Goal: Task Accomplishment & Management: Use online tool/utility

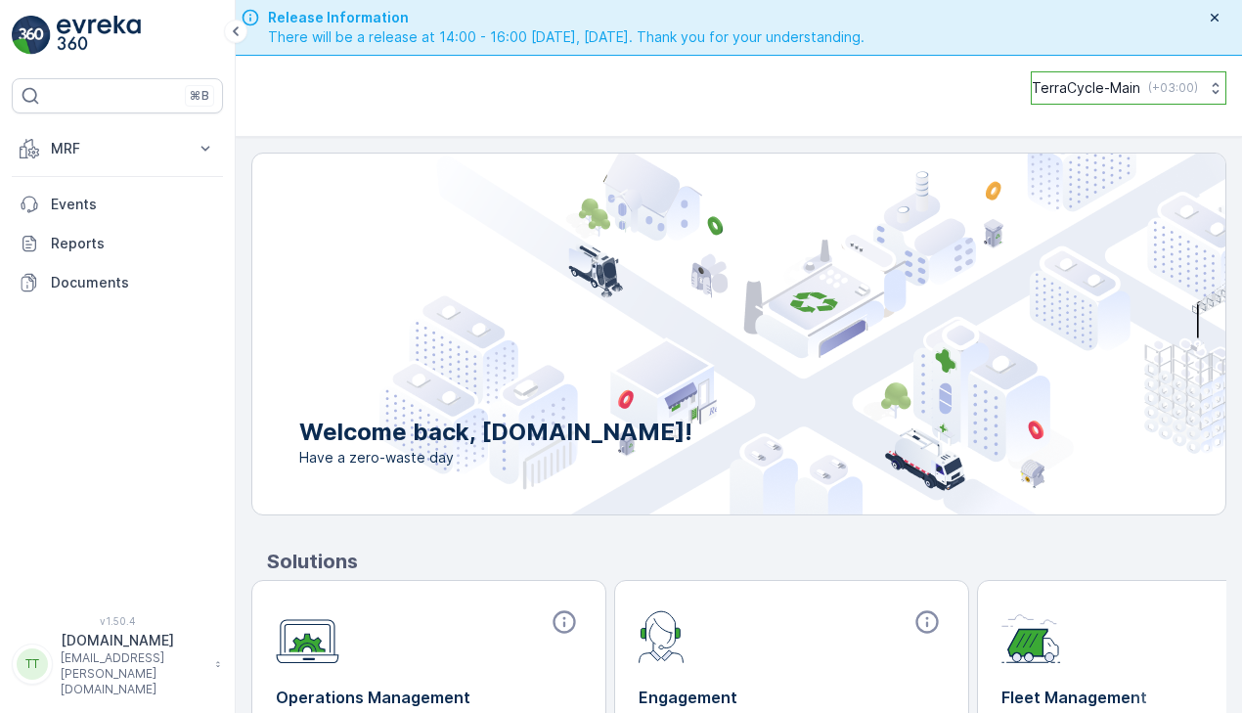
click at [1050, 75] on button "TerraCycle-Main ( +03:00 )" at bounding box center [1128, 87] width 196 height 33
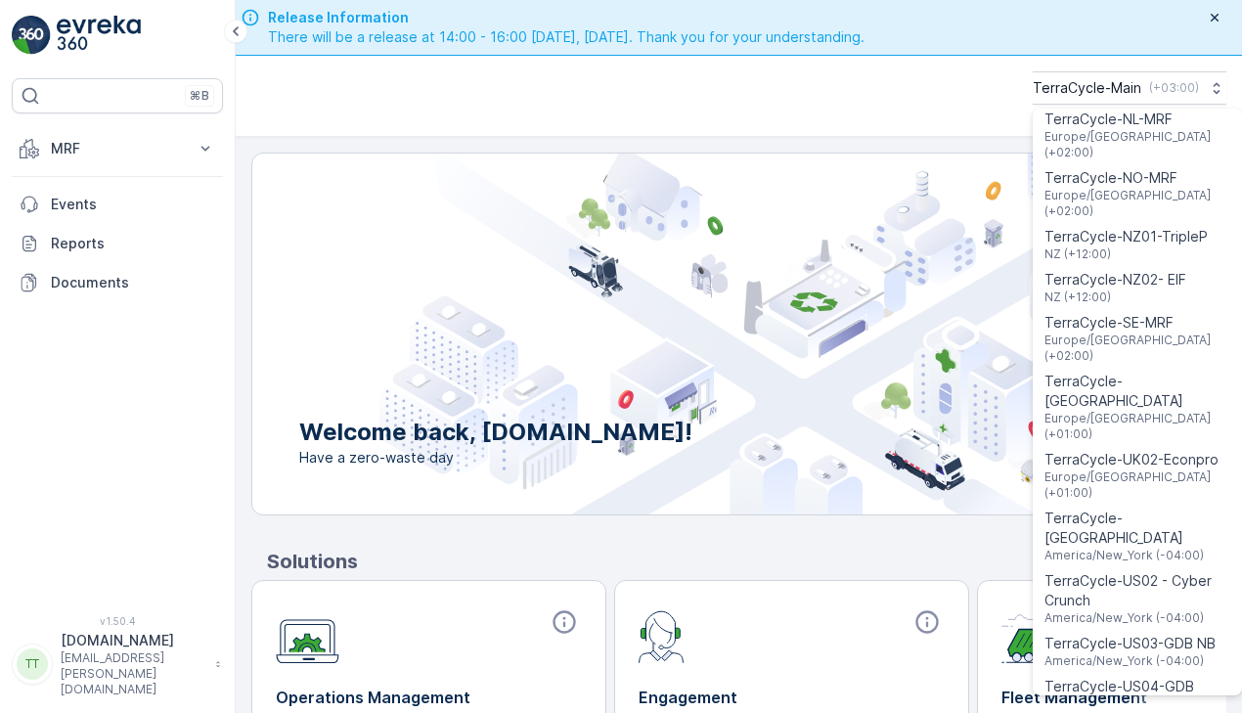
scroll to position [1229, 0]
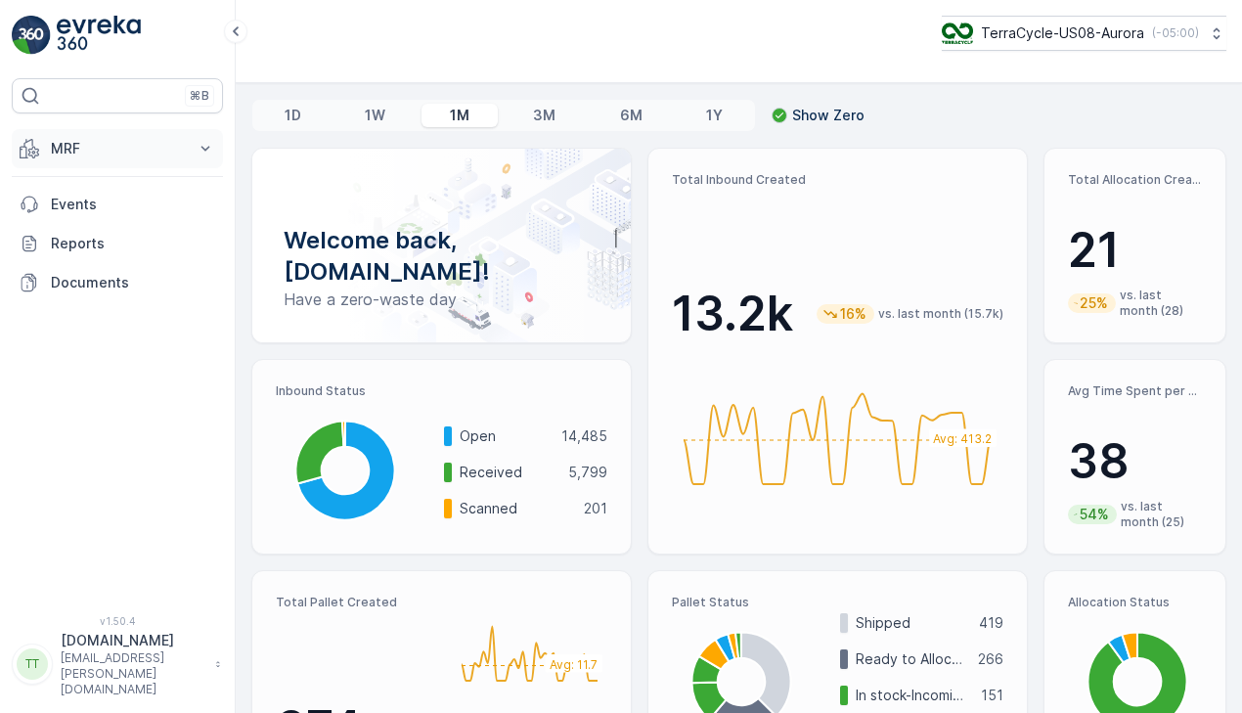
click at [130, 145] on p "MRF" at bounding box center [117, 149] width 133 height 20
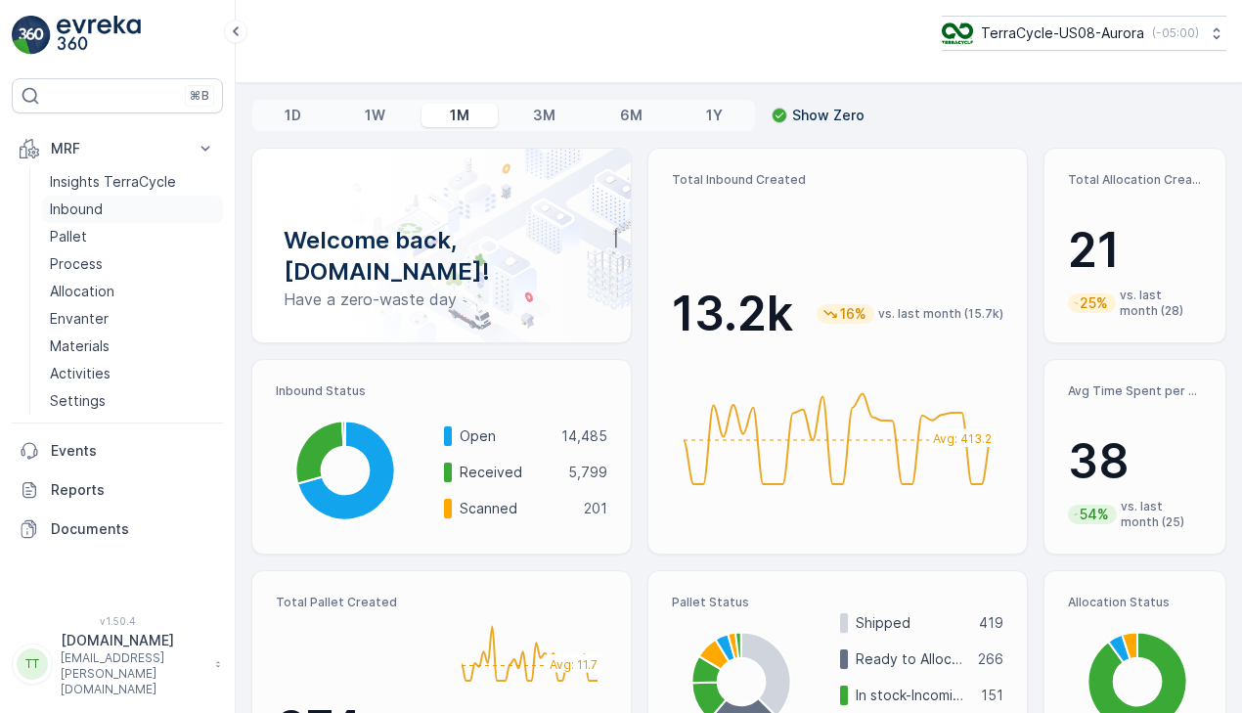
click at [99, 213] on p "Inbound" at bounding box center [76, 209] width 53 height 20
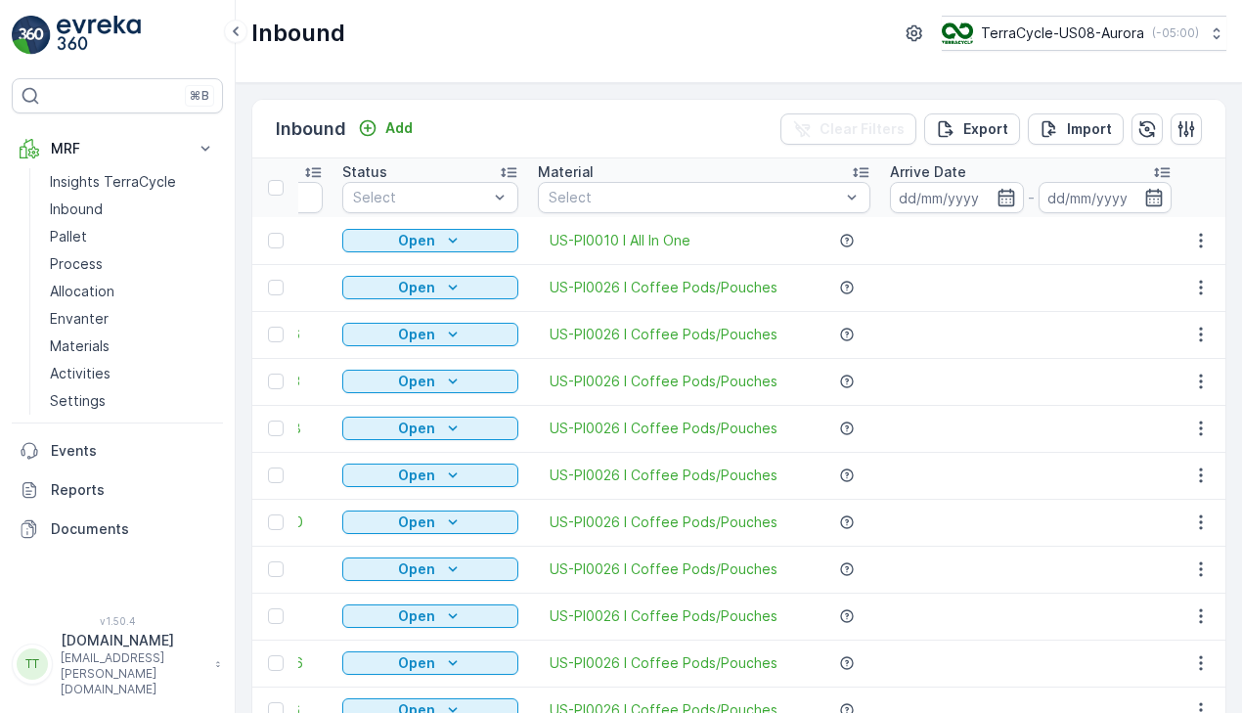
scroll to position [0, 162]
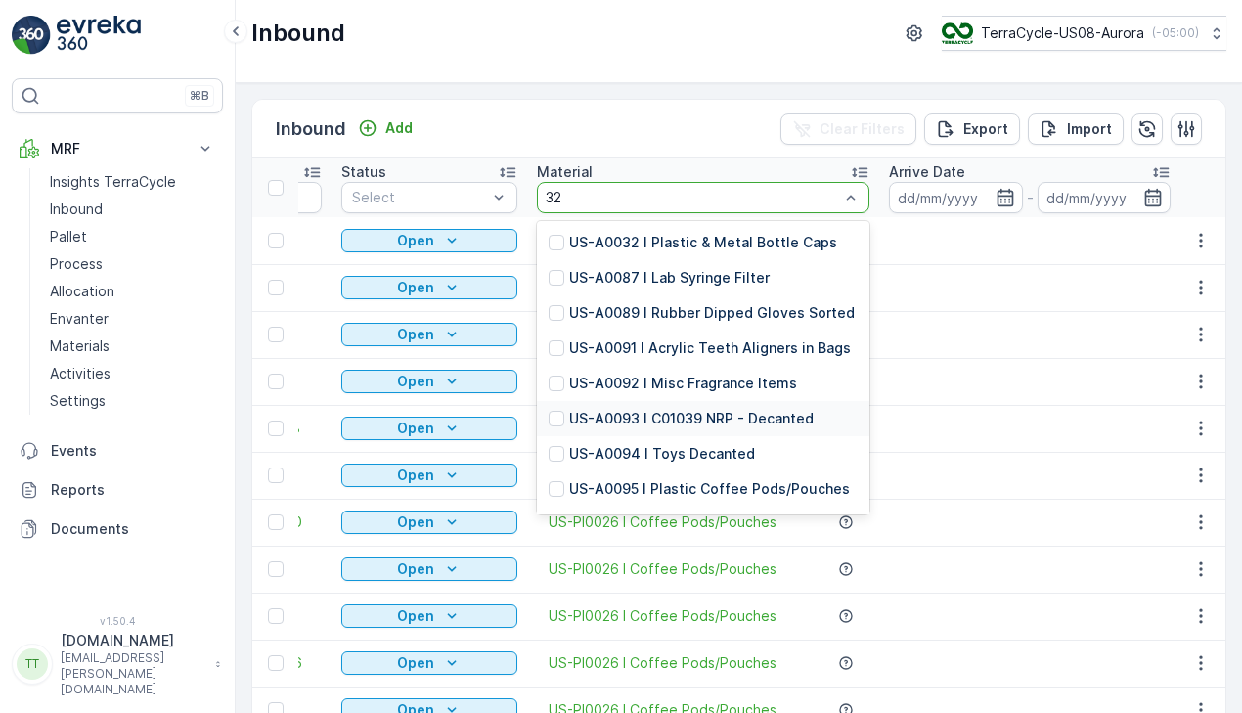
type input "3"
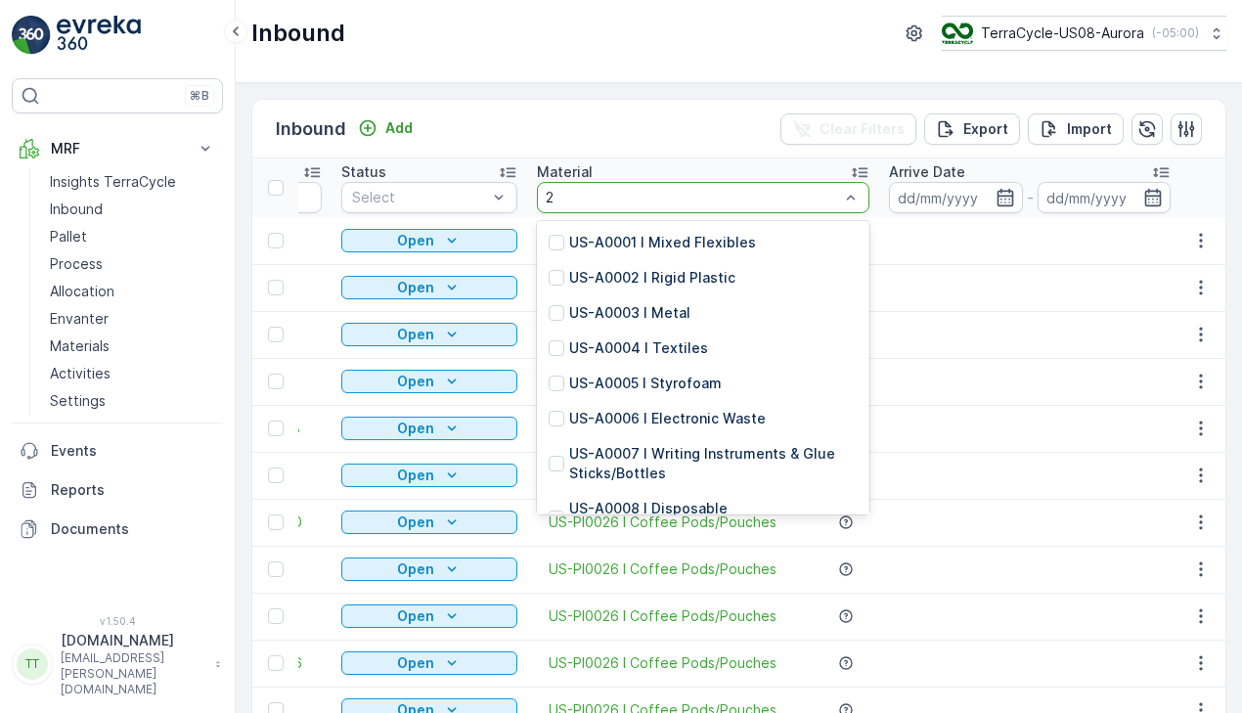
type input "24"
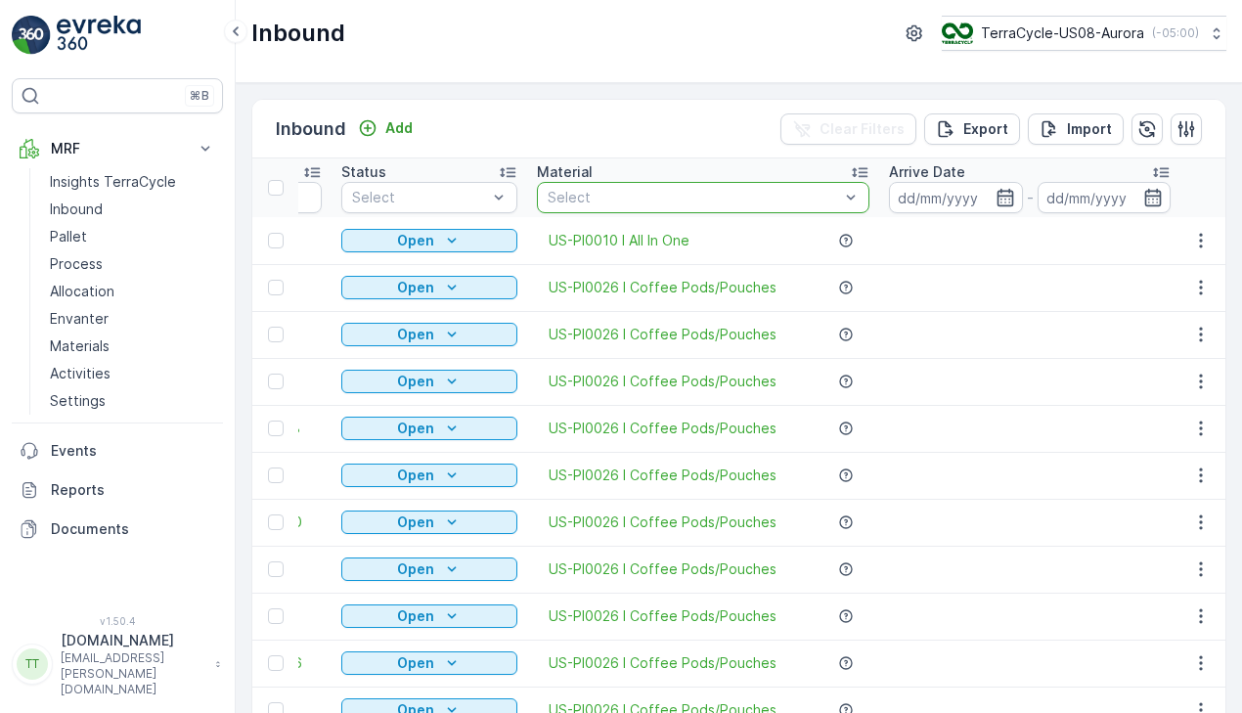
click at [606, 210] on div "Select" at bounding box center [703, 197] width 332 height 31
click at [606, 194] on div at bounding box center [693, 198] width 295 height 16
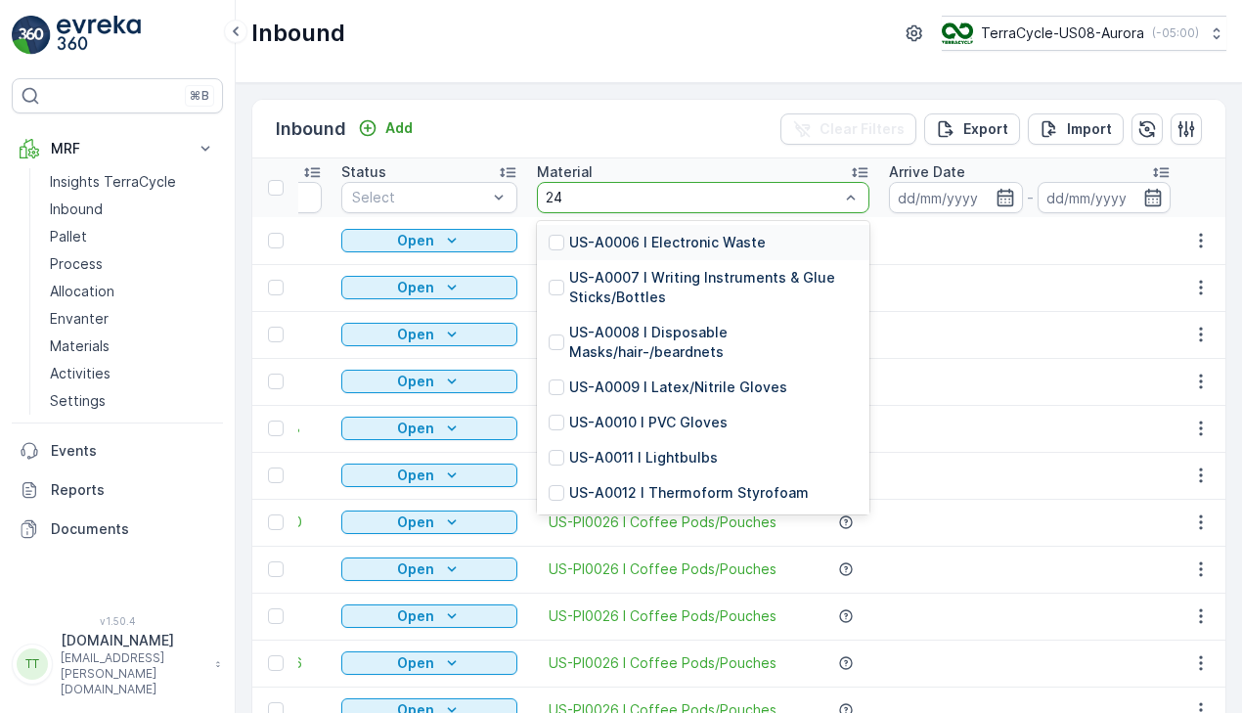
type input "246"
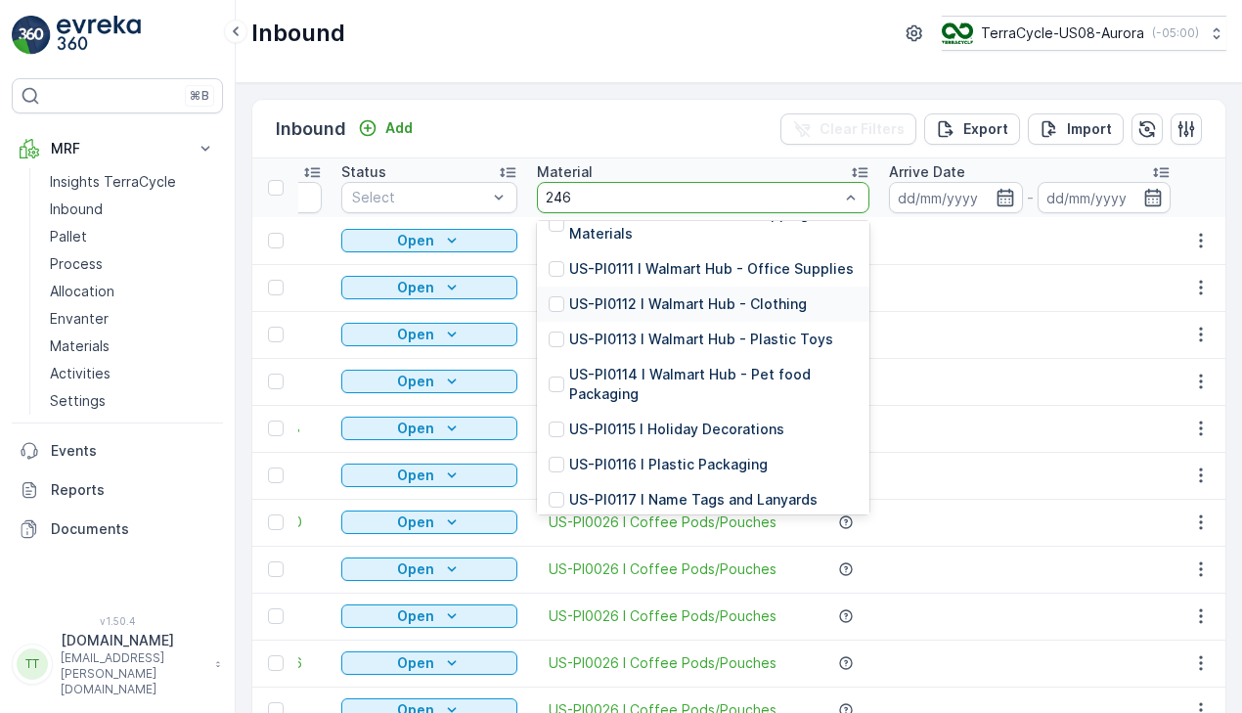
scroll to position [266, 0]
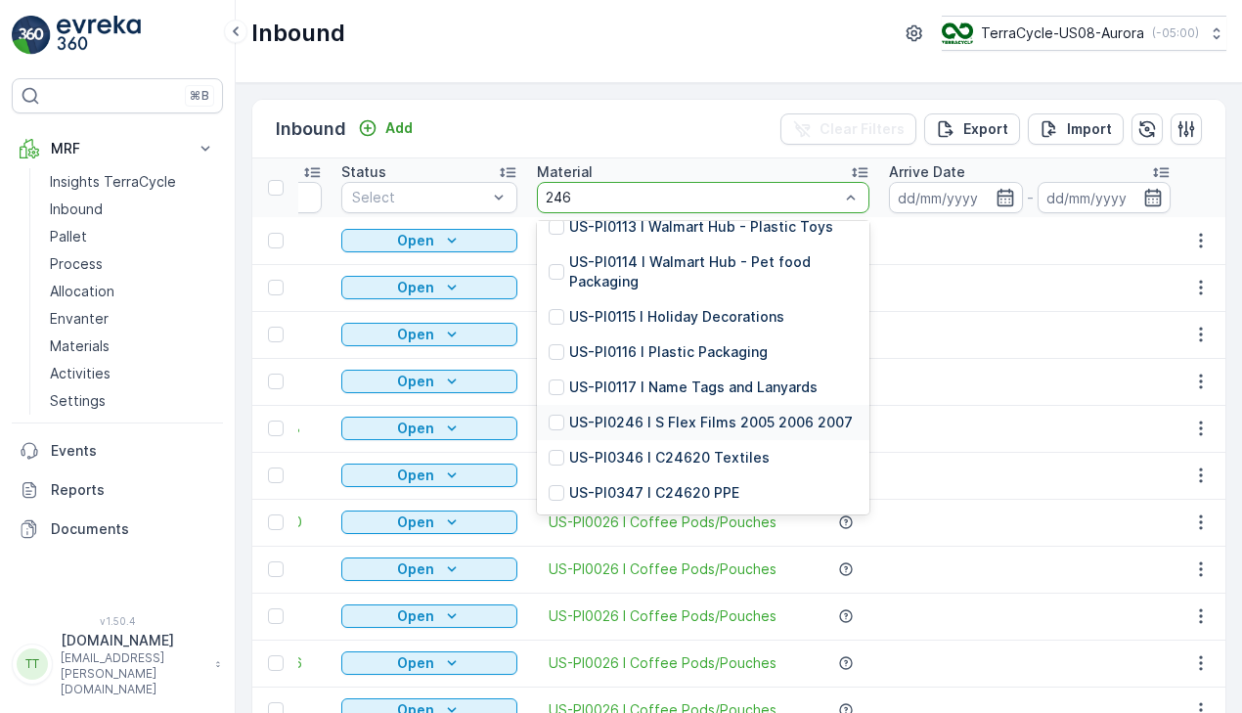
click at [643, 423] on p "US-PI0246 I S Flex Films 2005 2006 2007" at bounding box center [711, 423] width 284 height 20
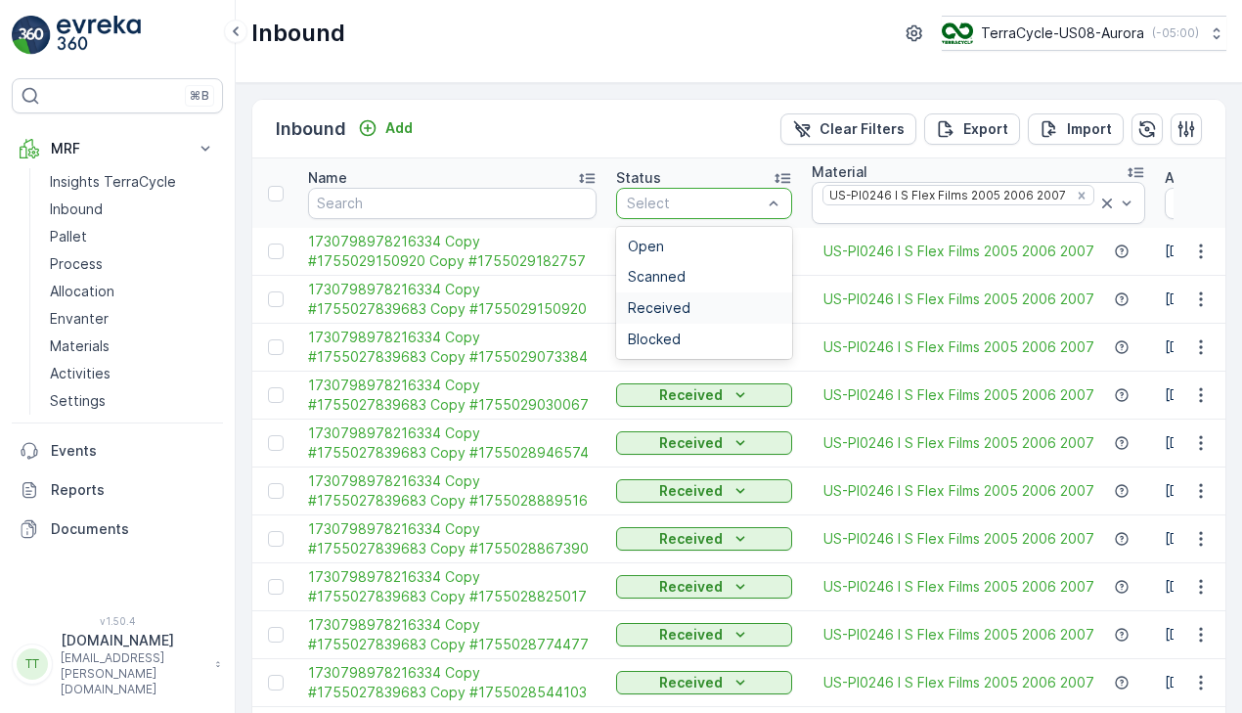
click at [652, 292] on div "Received" at bounding box center [704, 307] width 176 height 31
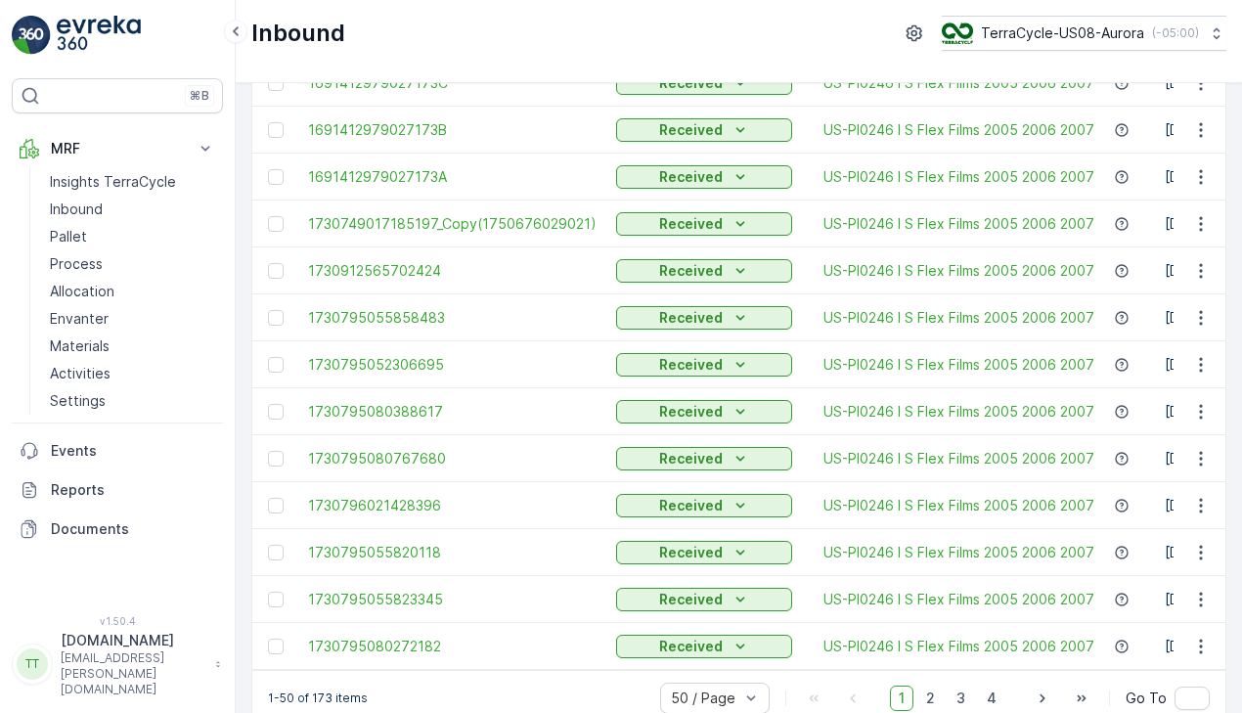
scroll to position [1949, 0]
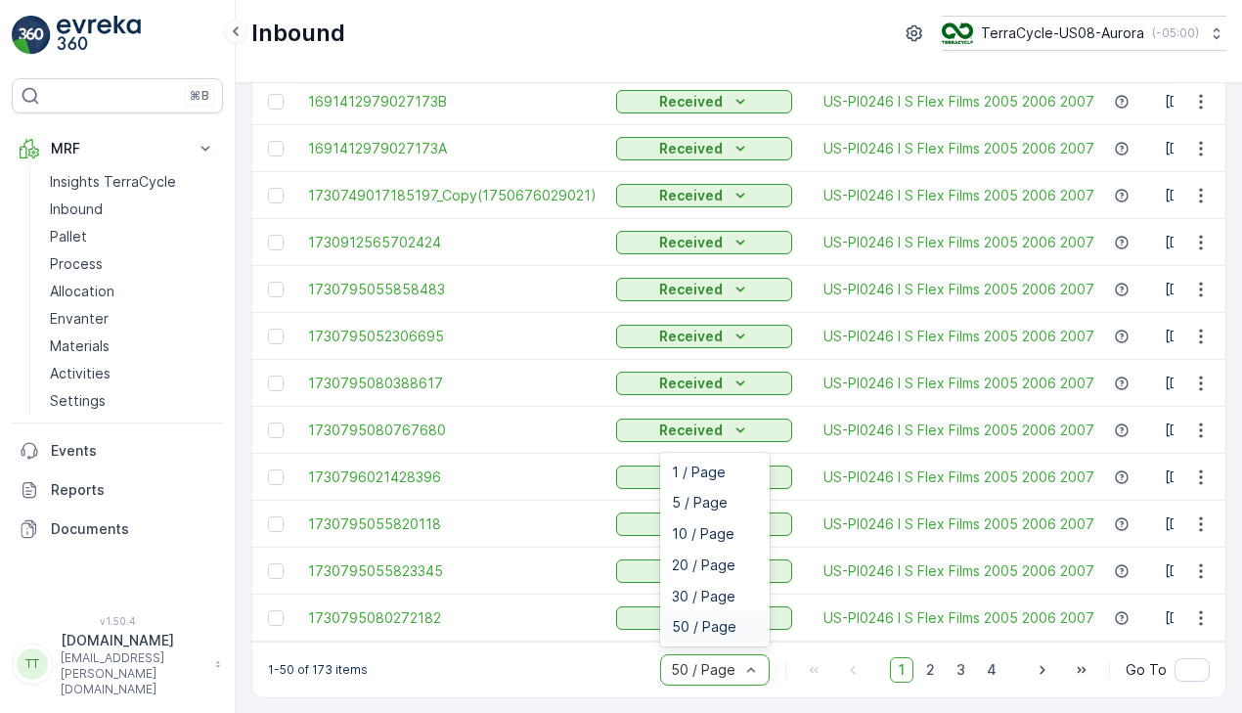
click at [708, 630] on span "50 / Page" at bounding box center [704, 627] width 65 height 16
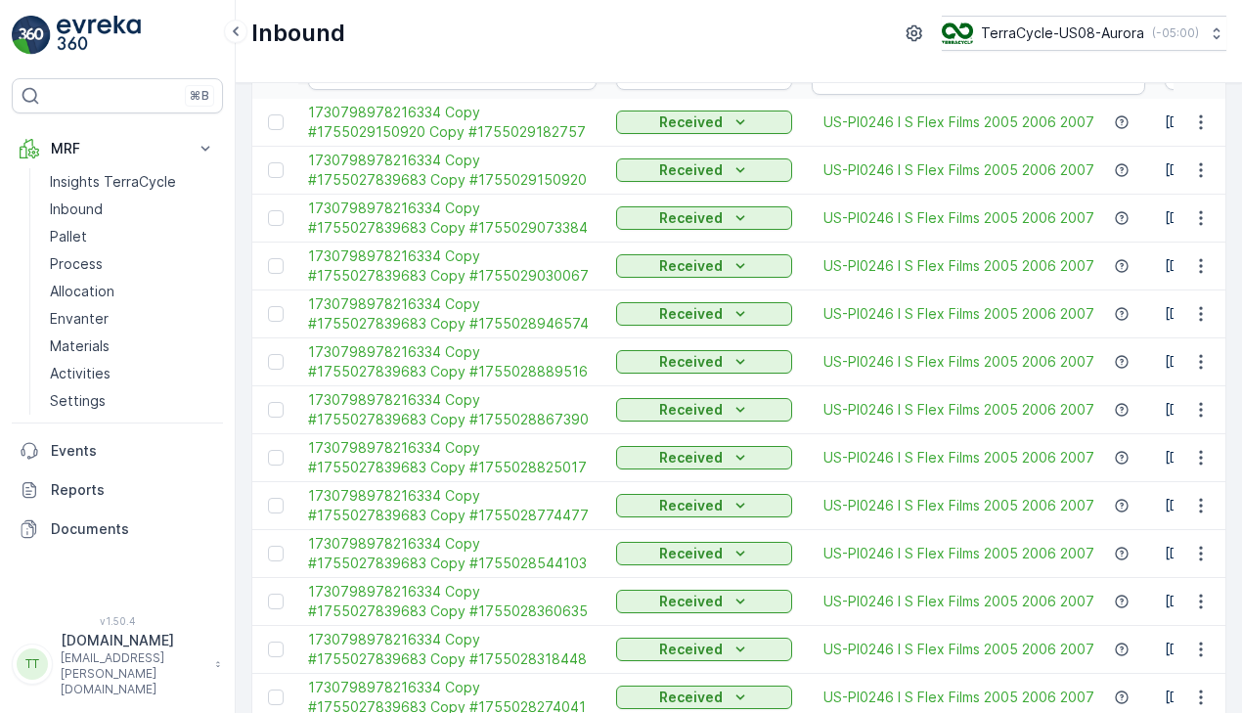
scroll to position [0, 0]
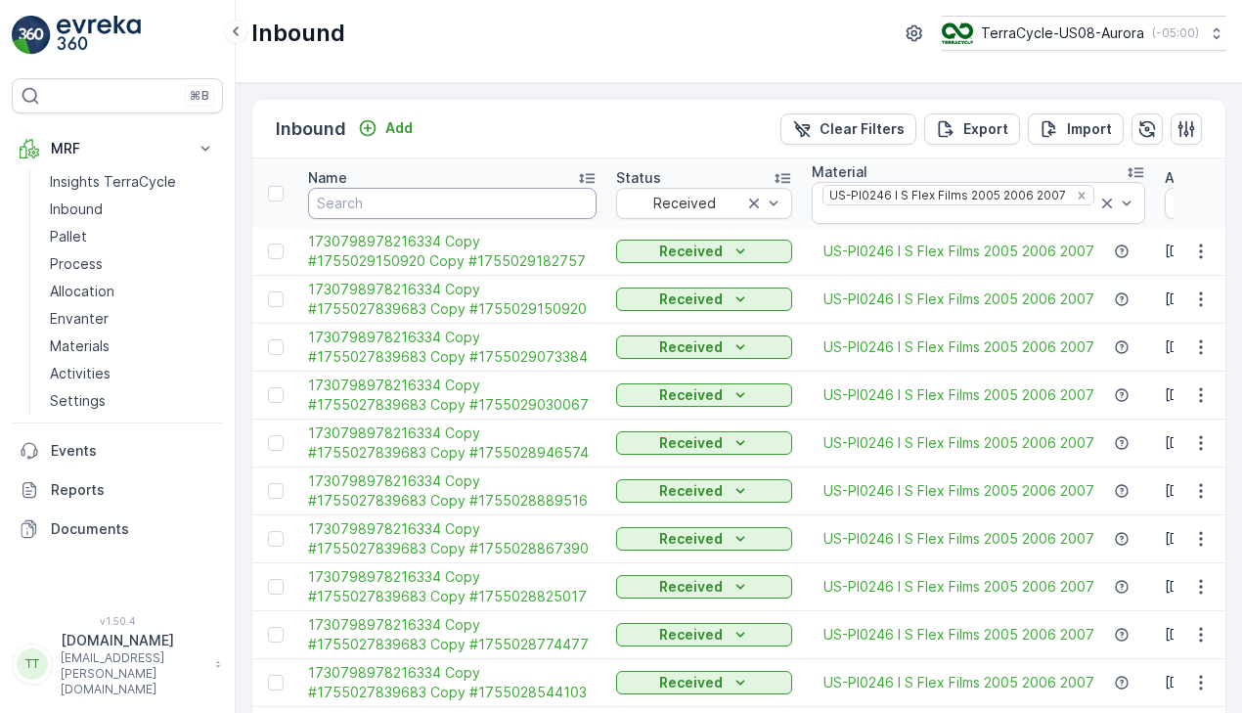
click at [396, 196] on input "text" at bounding box center [452, 203] width 288 height 31
paste input "1730798978216334E"
type input "1730798978216334E"
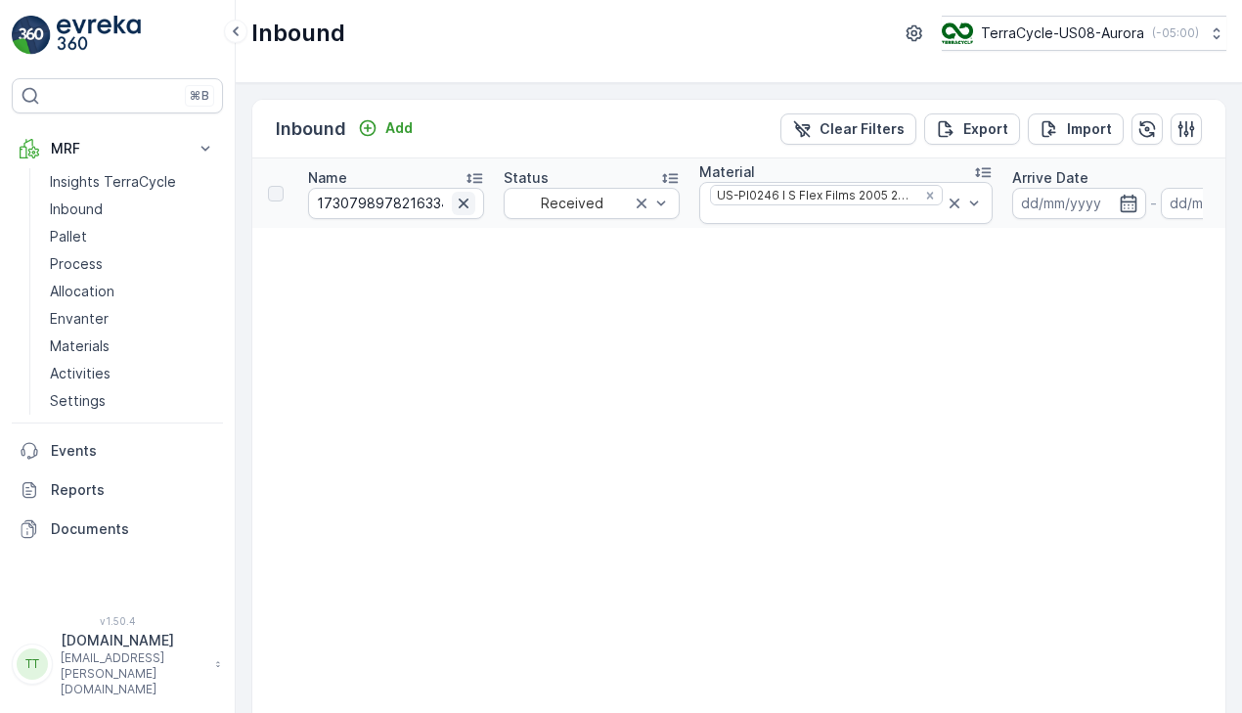
click at [464, 206] on icon "button" at bounding box center [464, 204] width 20 height 20
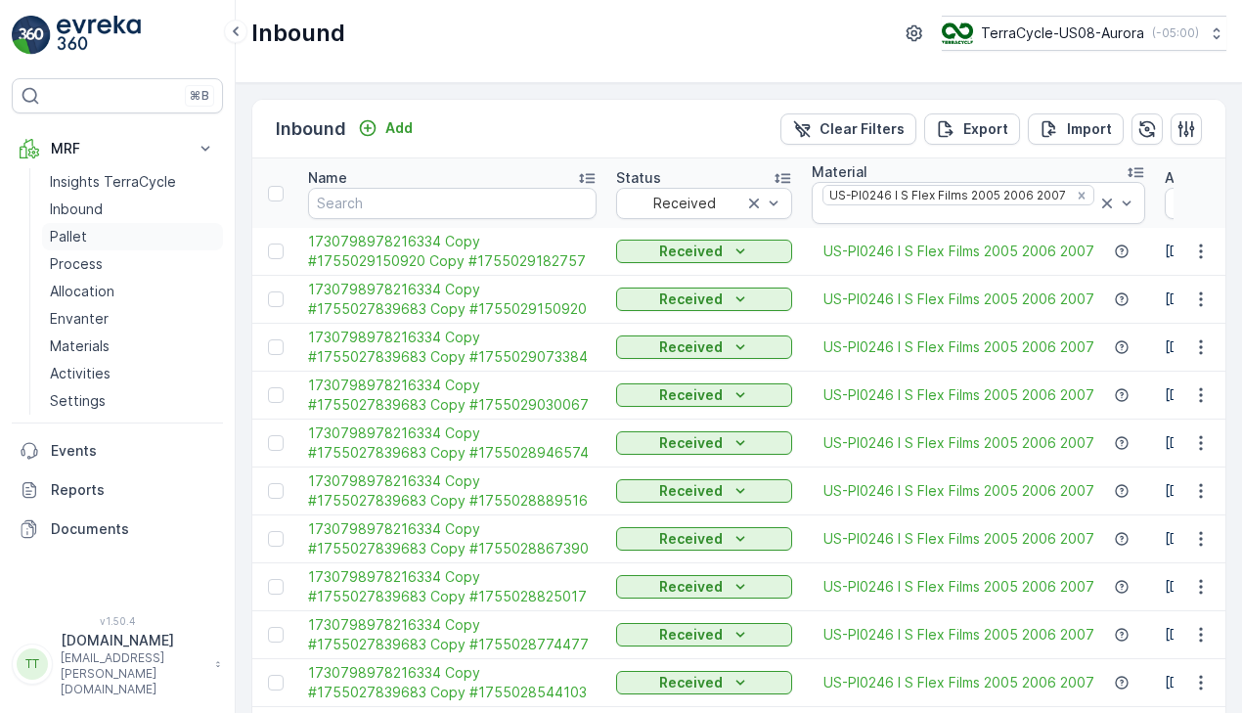
click at [75, 240] on p "Pallet" at bounding box center [68, 237] width 37 height 20
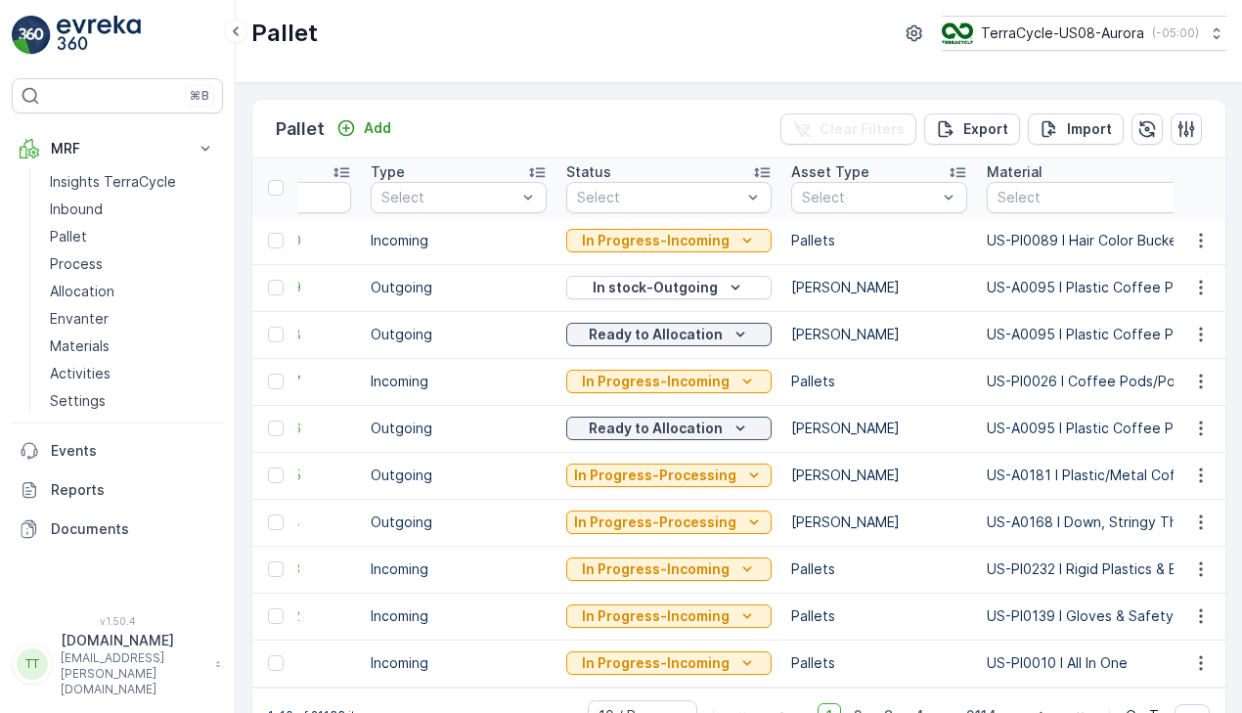
scroll to position [0, 183]
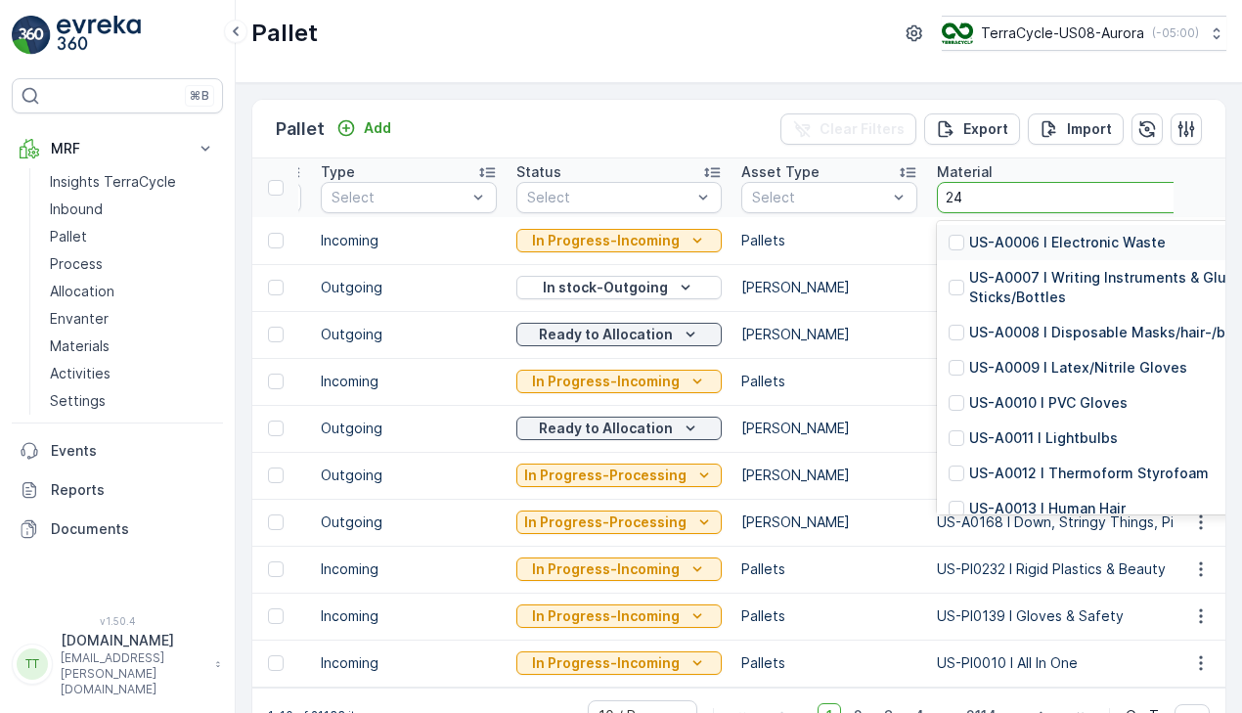
type input "246"
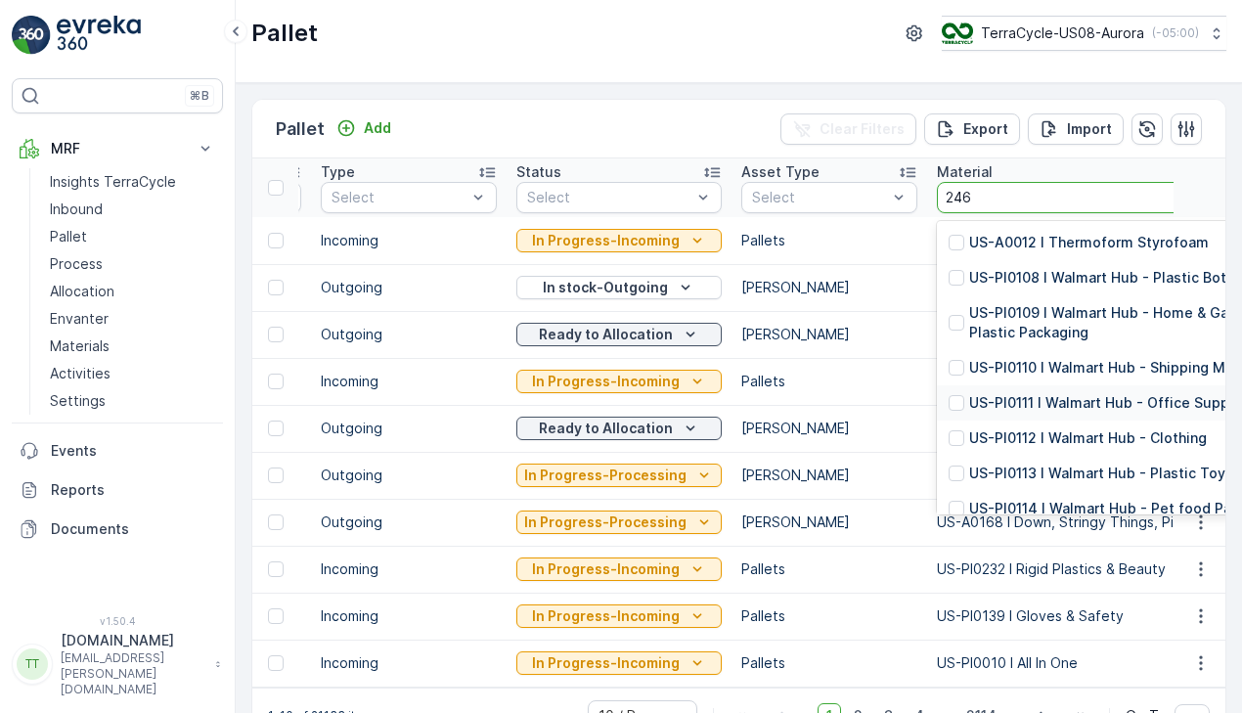
scroll to position [227, 0]
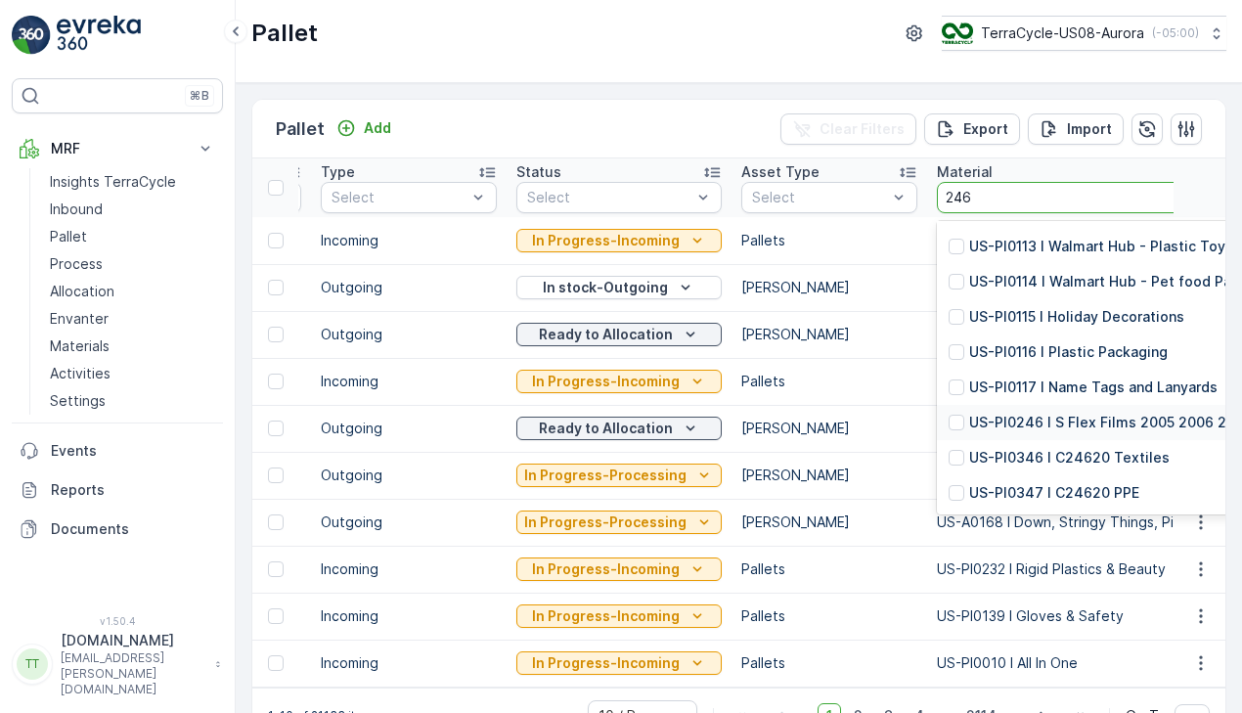
click at [1028, 426] on p "US-PI0246 I S Flex Films 2005 2006 2007" at bounding box center [1111, 423] width 284 height 20
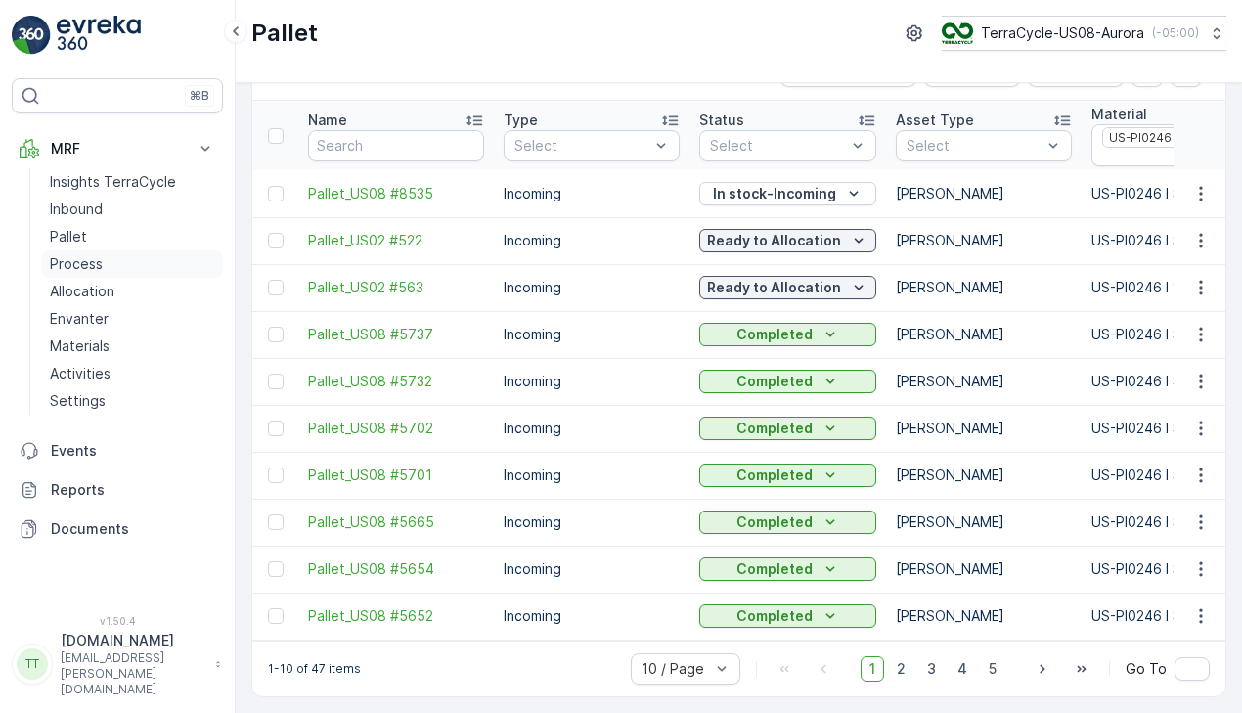
click at [97, 268] on p "Process" at bounding box center [76, 264] width 53 height 20
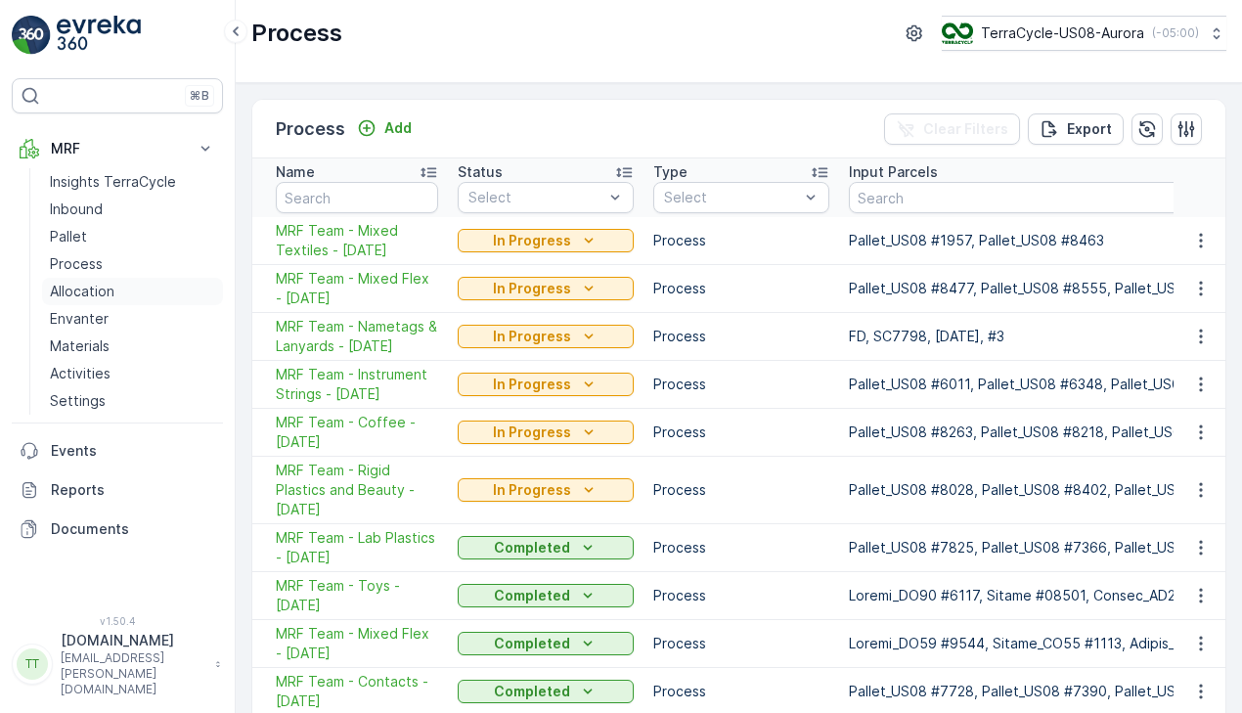
click at [97, 289] on p "Allocation" at bounding box center [82, 292] width 65 height 20
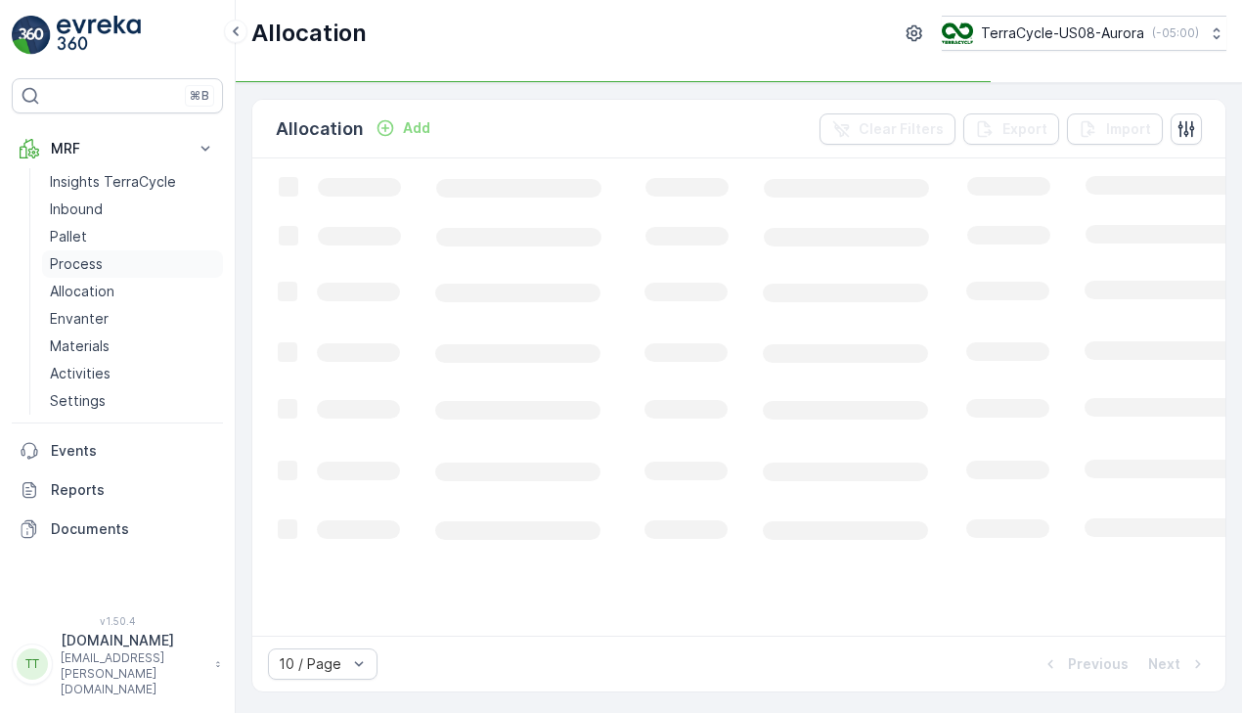
click at [97, 254] on p "Process" at bounding box center [76, 264] width 53 height 20
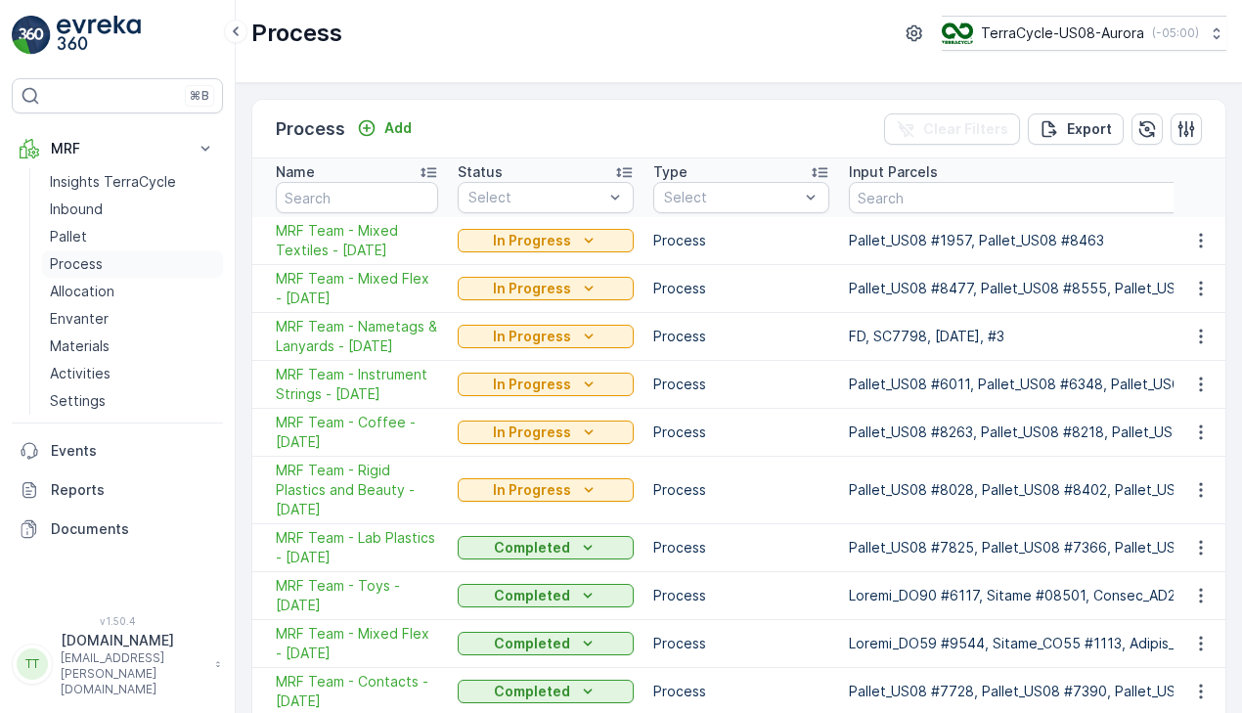
click at [97, 254] on p "Process" at bounding box center [76, 264] width 53 height 20
click at [71, 235] on p "Pallet" at bounding box center [68, 237] width 37 height 20
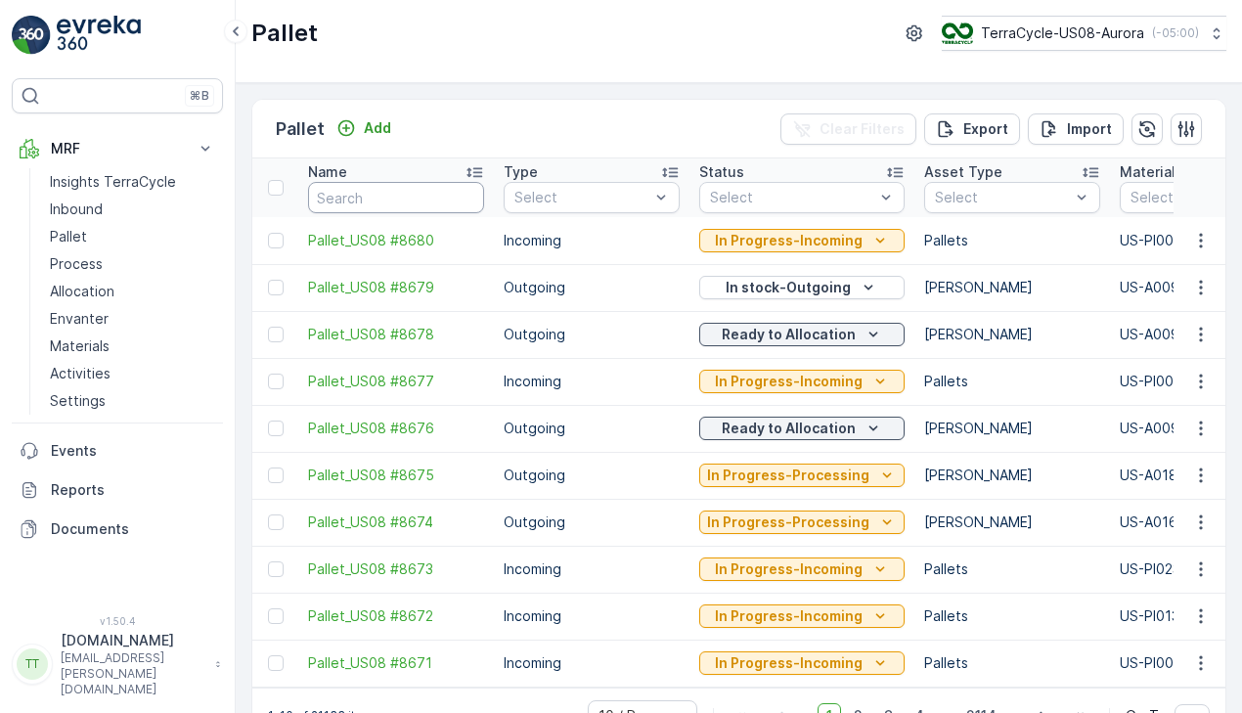
click at [331, 196] on input "text" at bounding box center [396, 197] width 176 height 31
paste input "FD, TC5346, 05/23/25, #7"
type input "FD, TC5346, 05/23/25, #7"
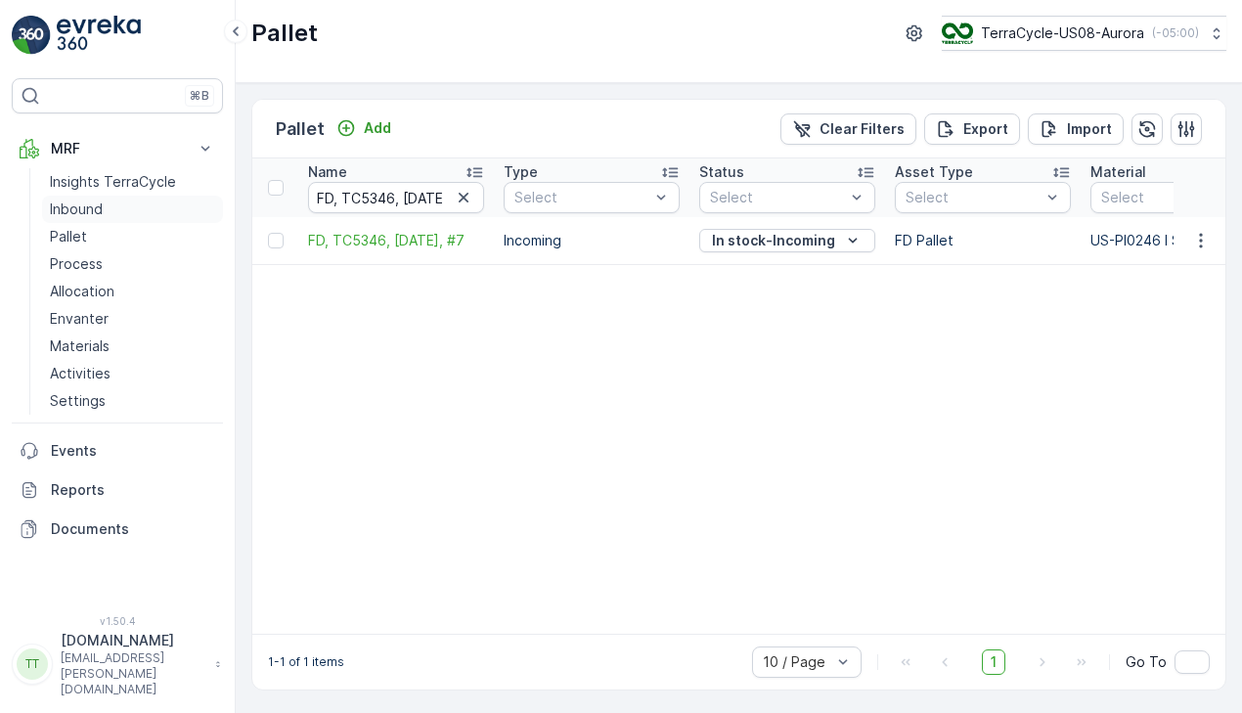
click at [94, 206] on p "Inbound" at bounding box center [76, 209] width 53 height 20
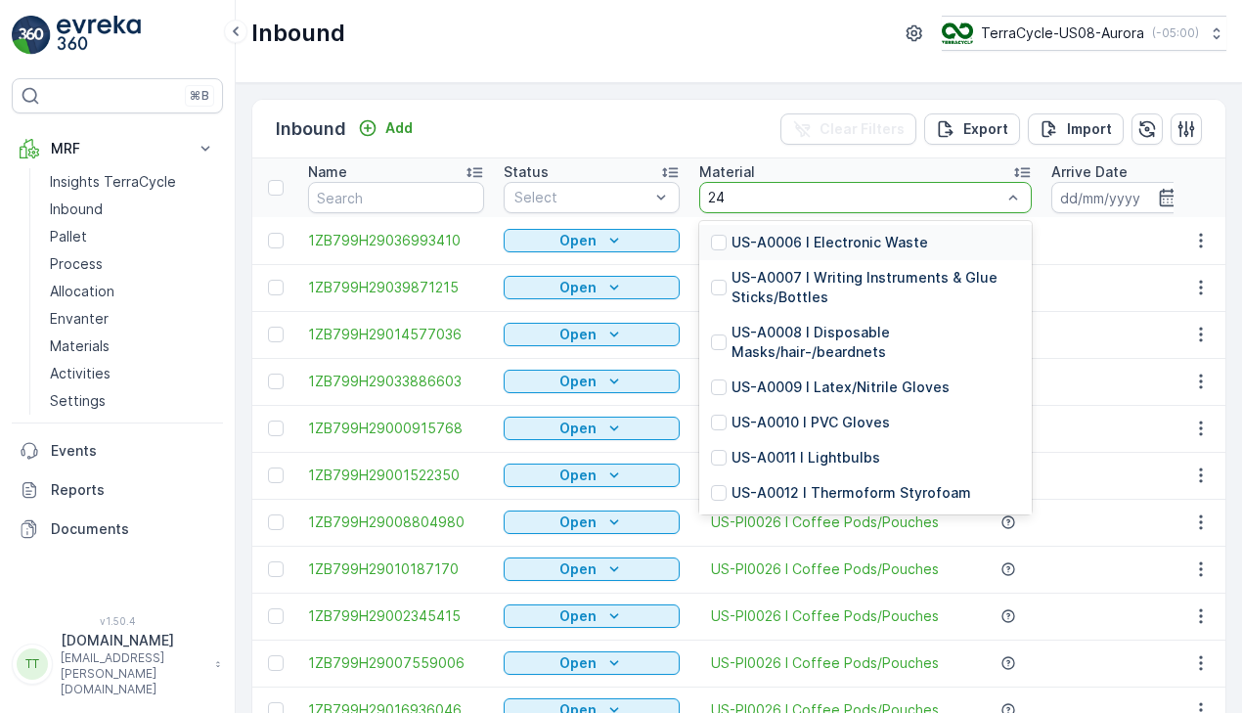
type input "246"
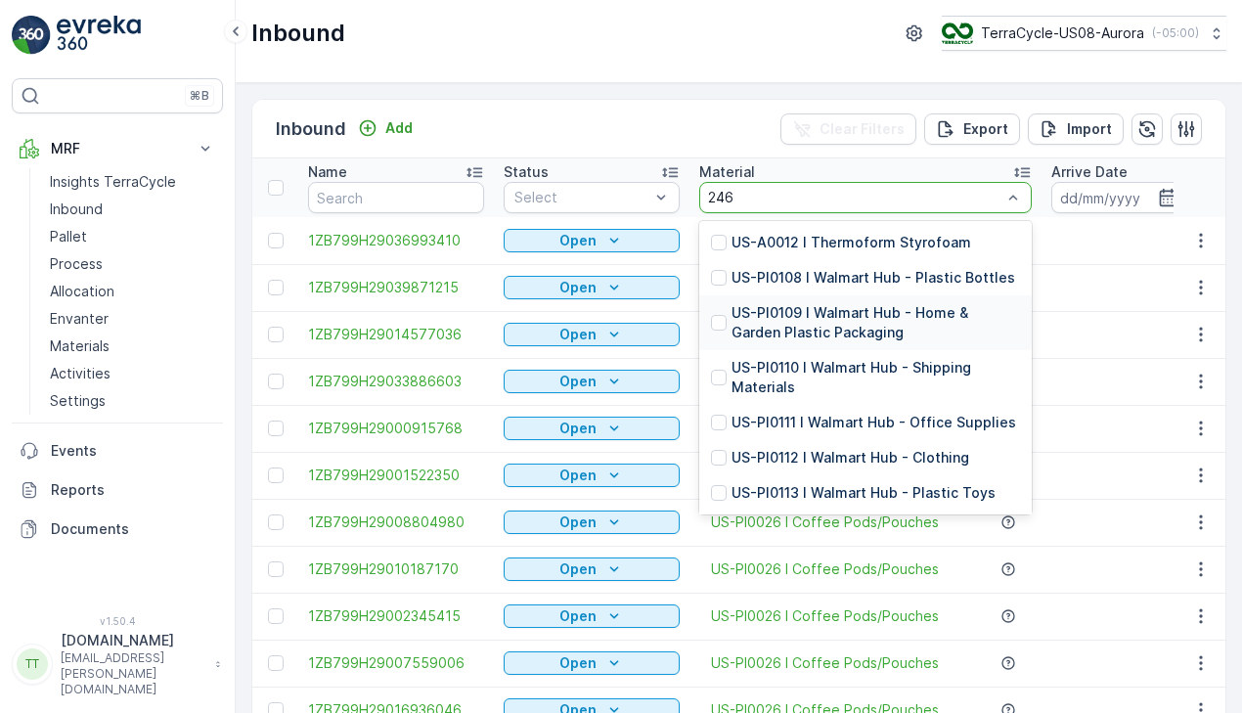
scroll to position [266, 0]
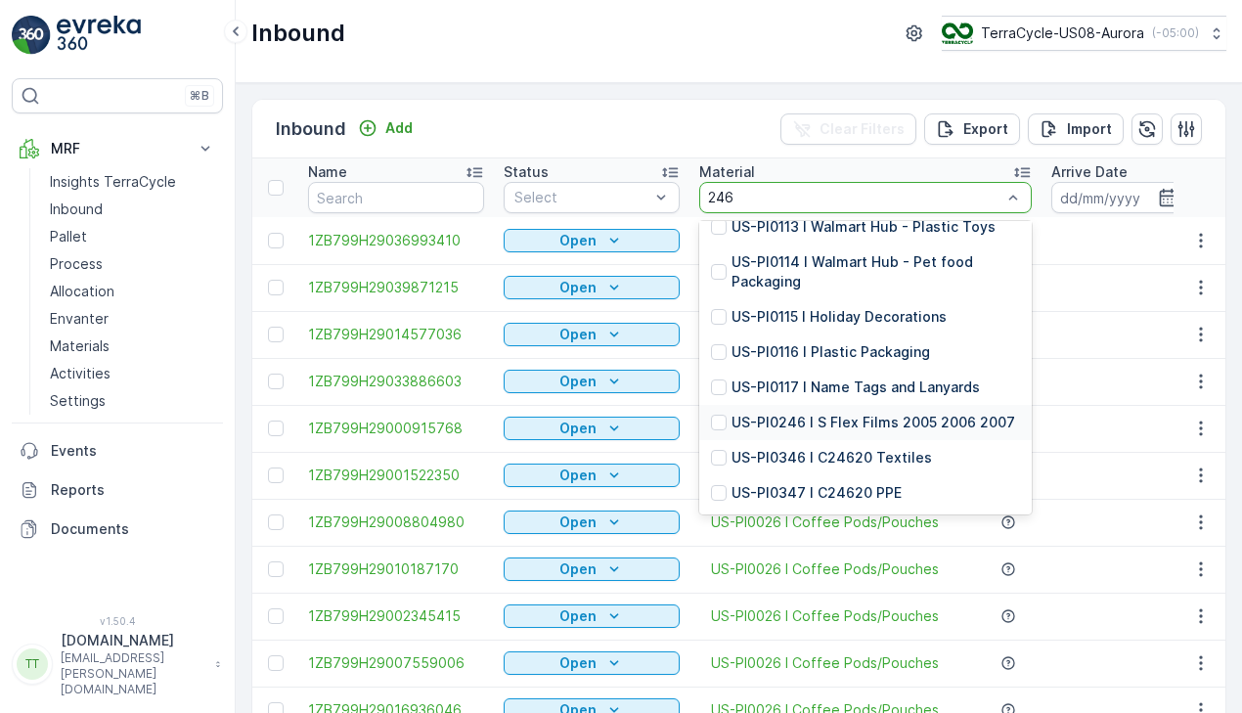
click at [831, 421] on p "US-PI0246 I S Flex Films 2005 2006 2007" at bounding box center [873, 423] width 284 height 20
